Goal: Task Accomplishment & Management: Manage account settings

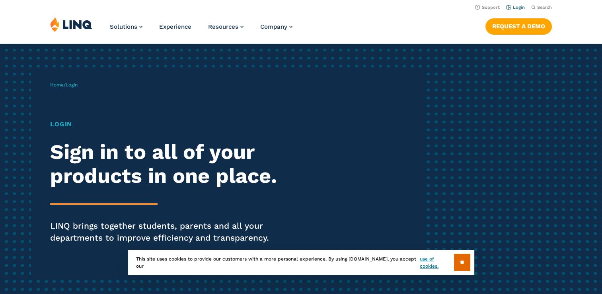
click at [517, 8] on link "Login" at bounding box center [515, 7] width 19 height 5
